Goal: Task Accomplishment & Management: Complete application form

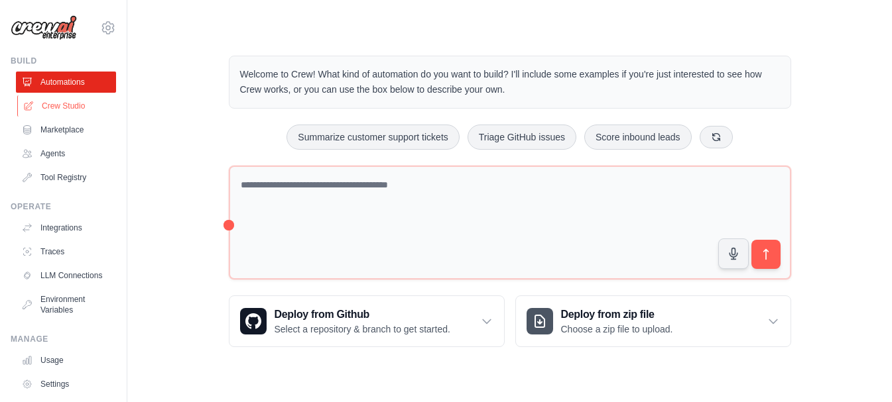
click at [81, 113] on link "Crew Studio" at bounding box center [67, 105] width 100 height 21
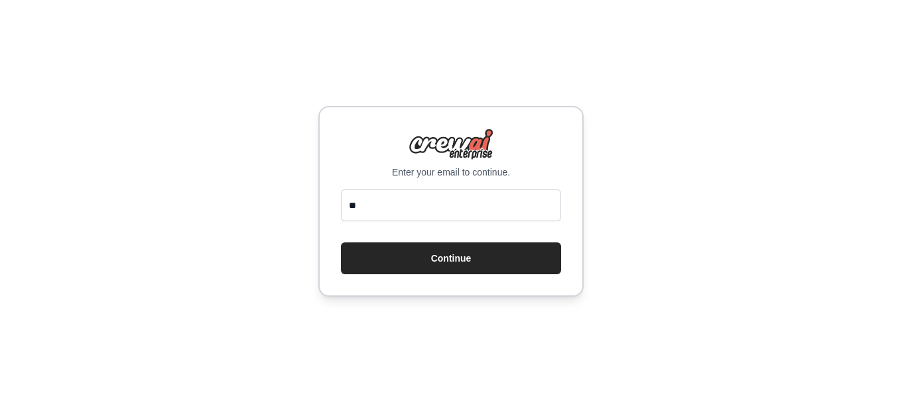
type input "**********"
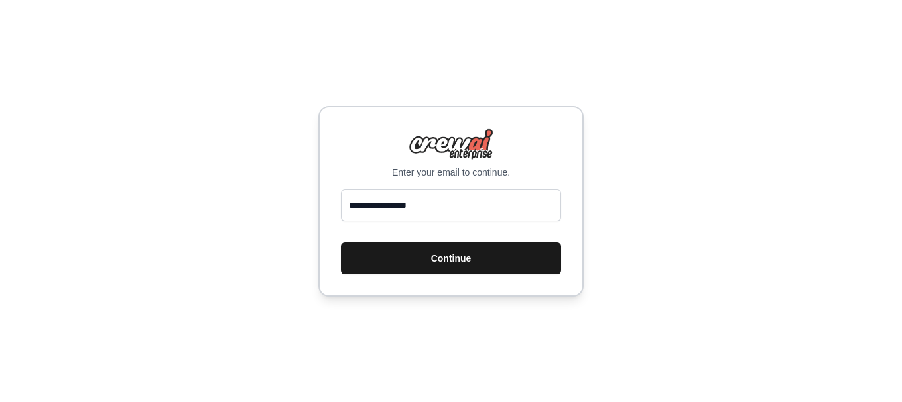
click at [476, 259] on button "Continue" at bounding box center [451, 259] width 220 height 32
